Goal: Navigation & Orientation: Find specific page/section

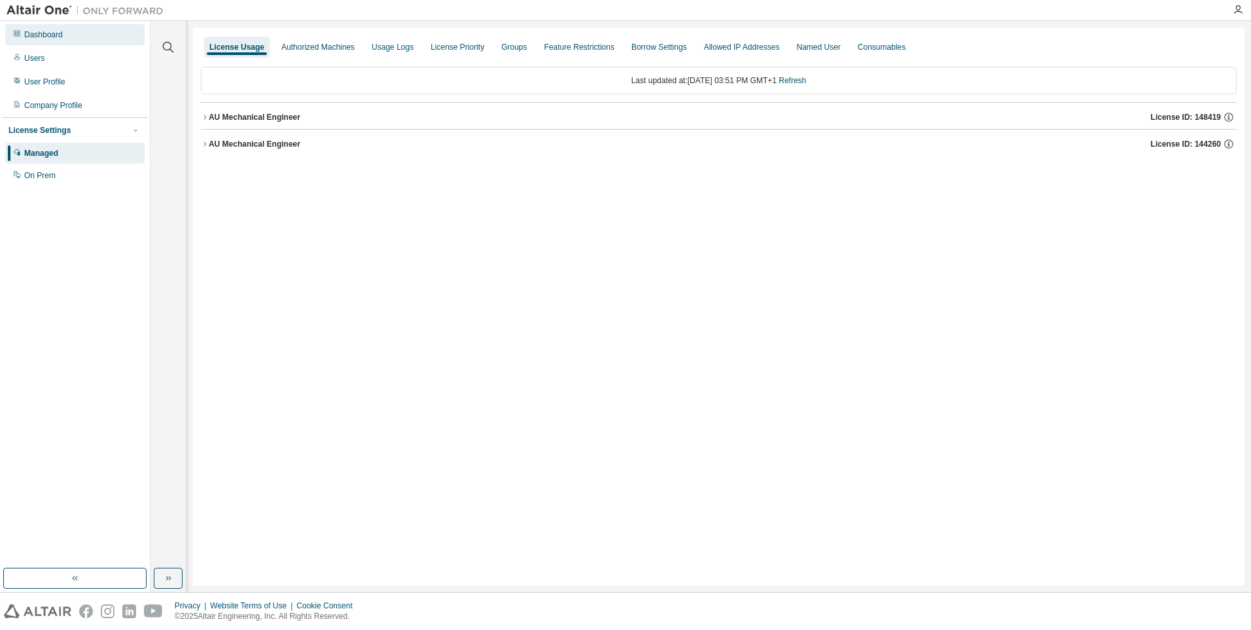
click at [35, 33] on div "Dashboard" at bounding box center [43, 34] width 39 height 10
